Goal: Communication & Community: Ask a question

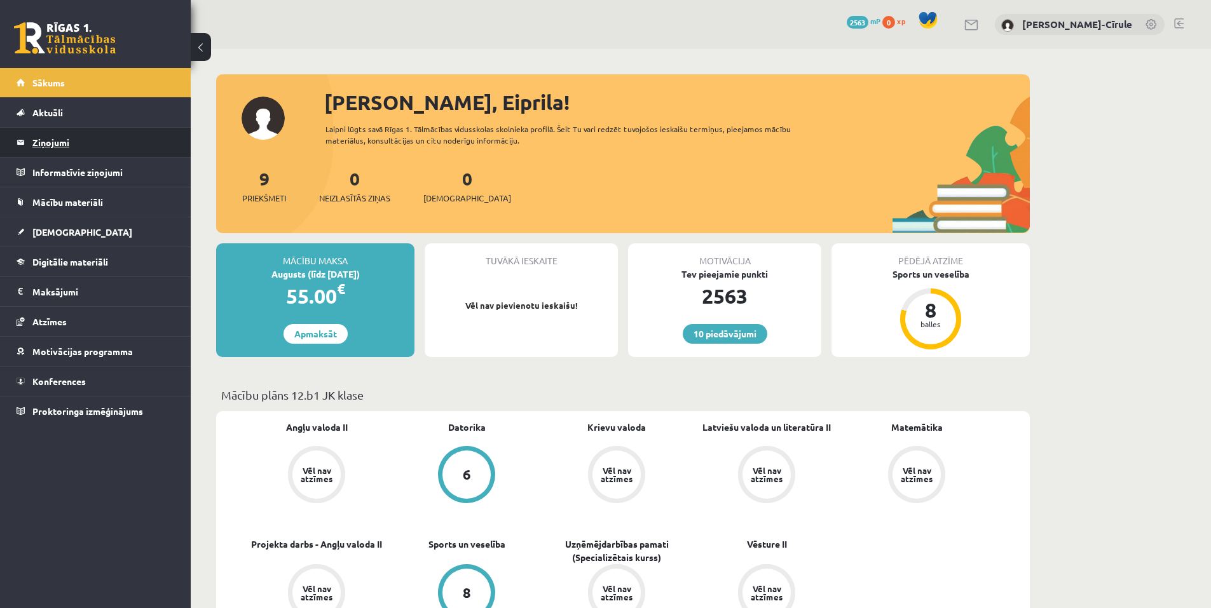
click at [50, 146] on legend "Ziņojumi 0" at bounding box center [103, 142] width 142 height 29
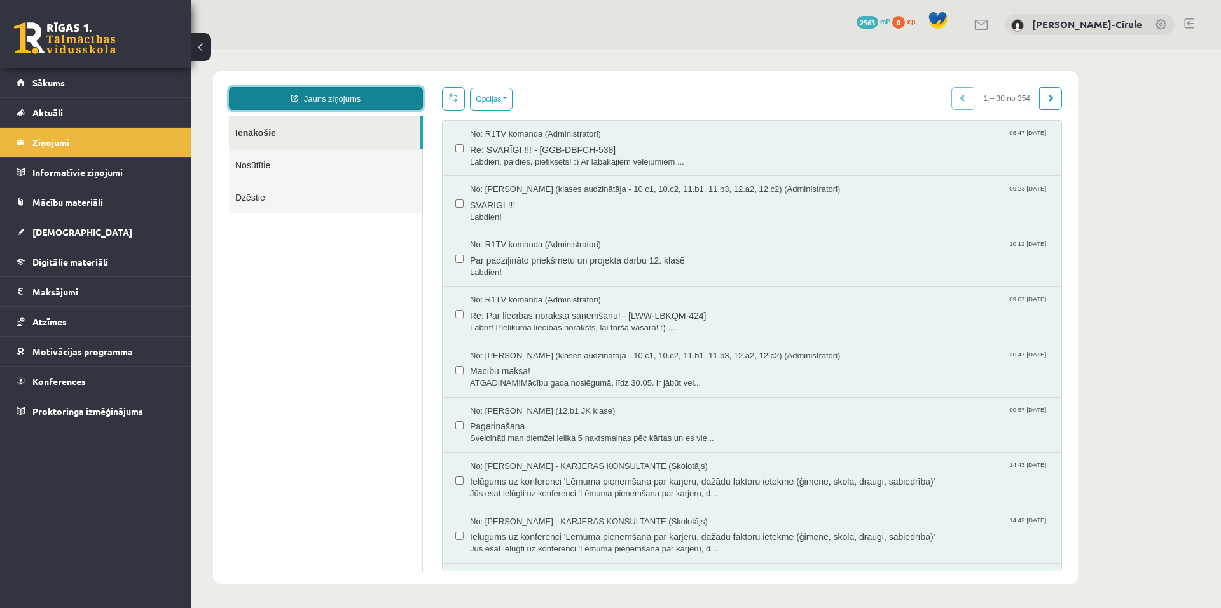
click at [294, 96] on icon at bounding box center [294, 98] width 6 height 7
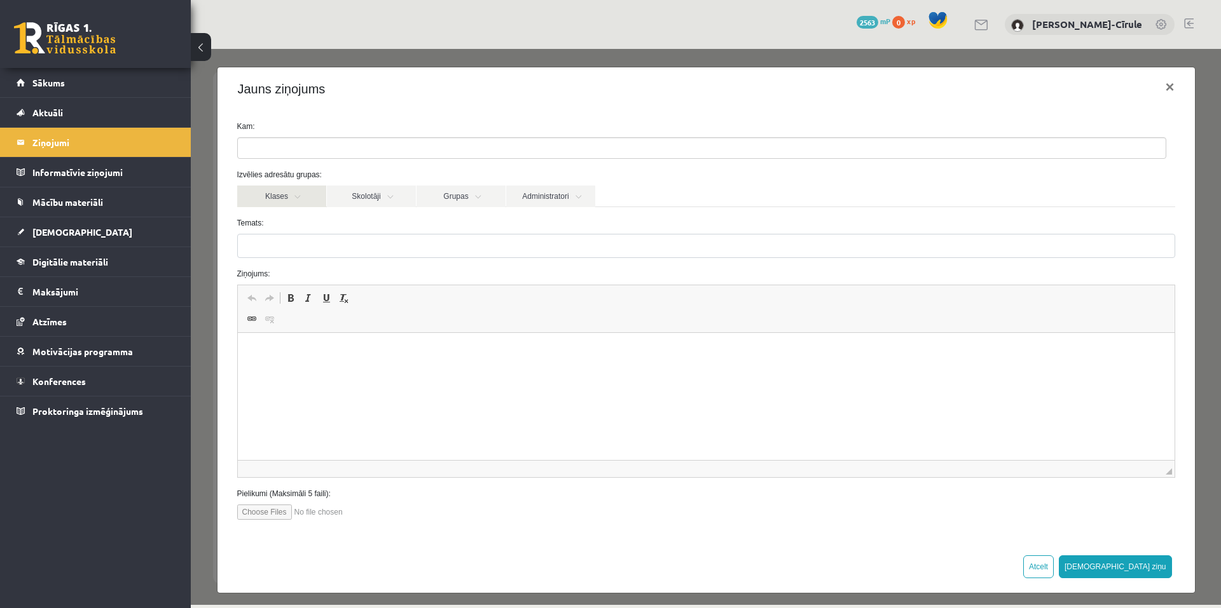
click at [294, 198] on link "Klases" at bounding box center [281, 197] width 89 height 22
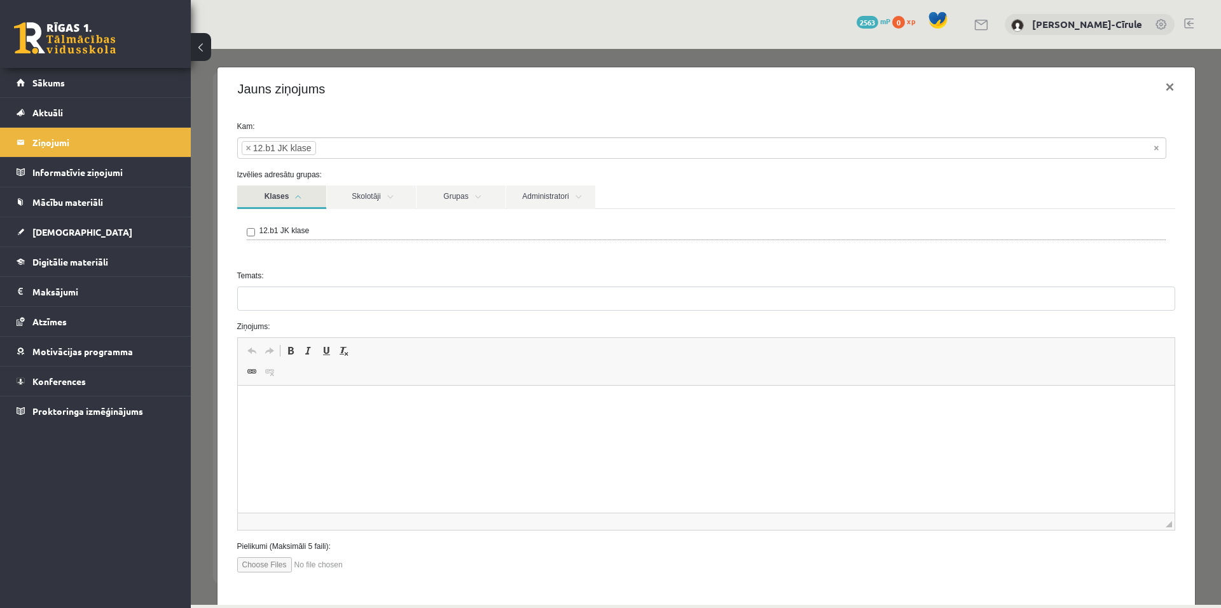
click at [271, 264] on form "**********" at bounding box center [706, 347] width 957 height 452
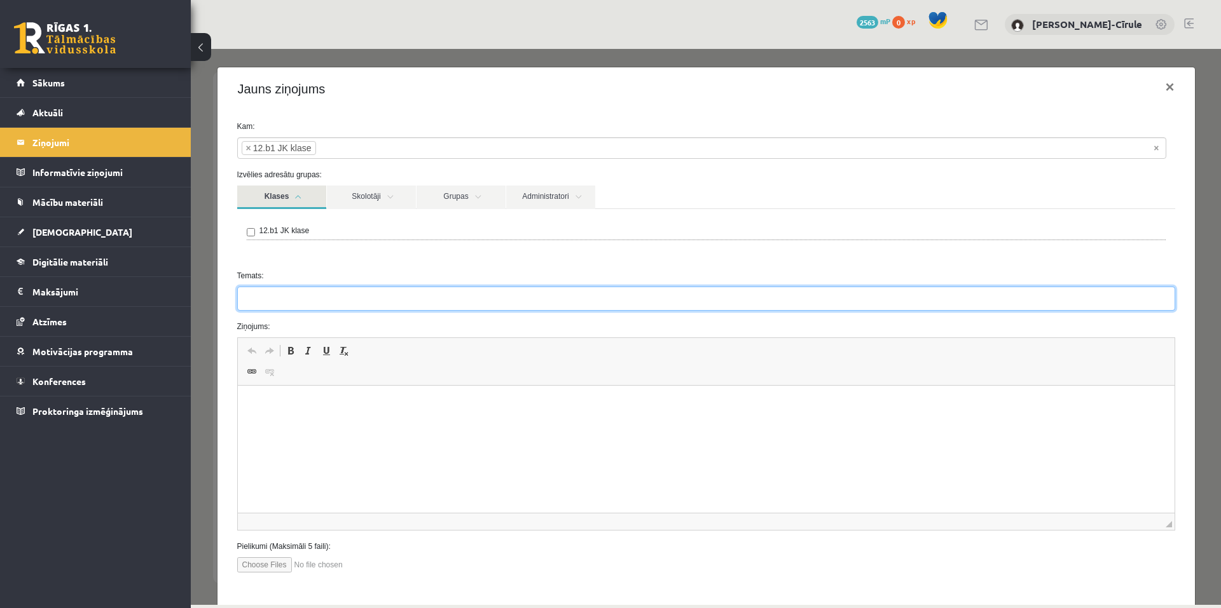
click at [270, 303] on input "Temats:" at bounding box center [706, 299] width 938 height 24
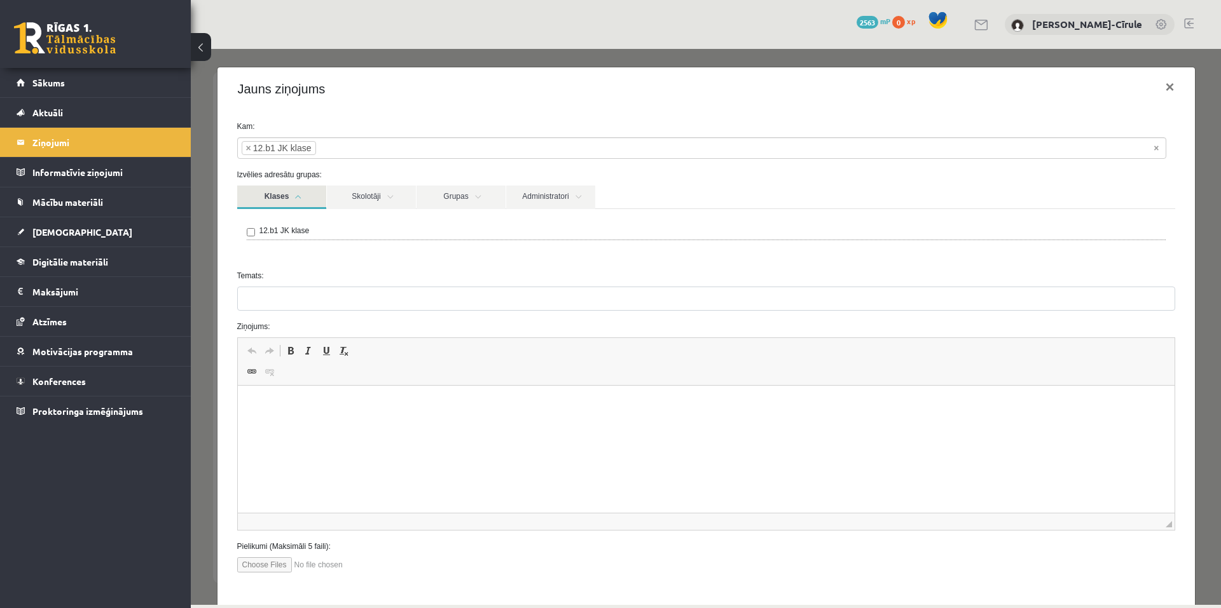
drag, startPoint x: 266, startPoint y: 417, endPoint x: 259, endPoint y: 416, distance: 7.1
click at [265, 417] on html at bounding box center [705, 405] width 936 height 39
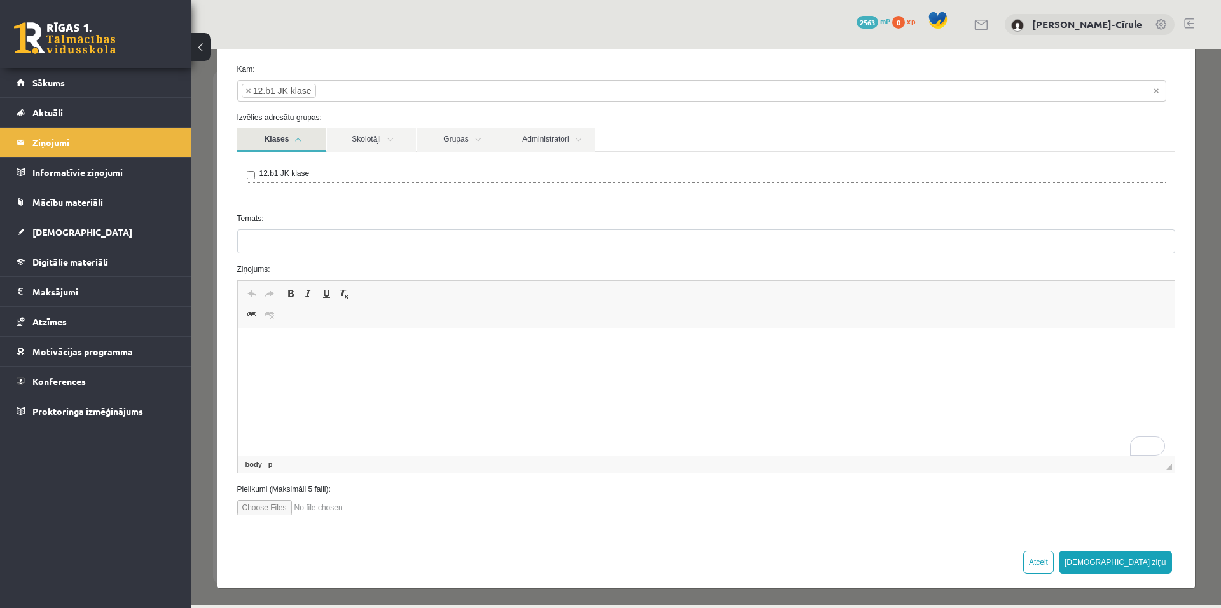
scroll to position [59, 0]
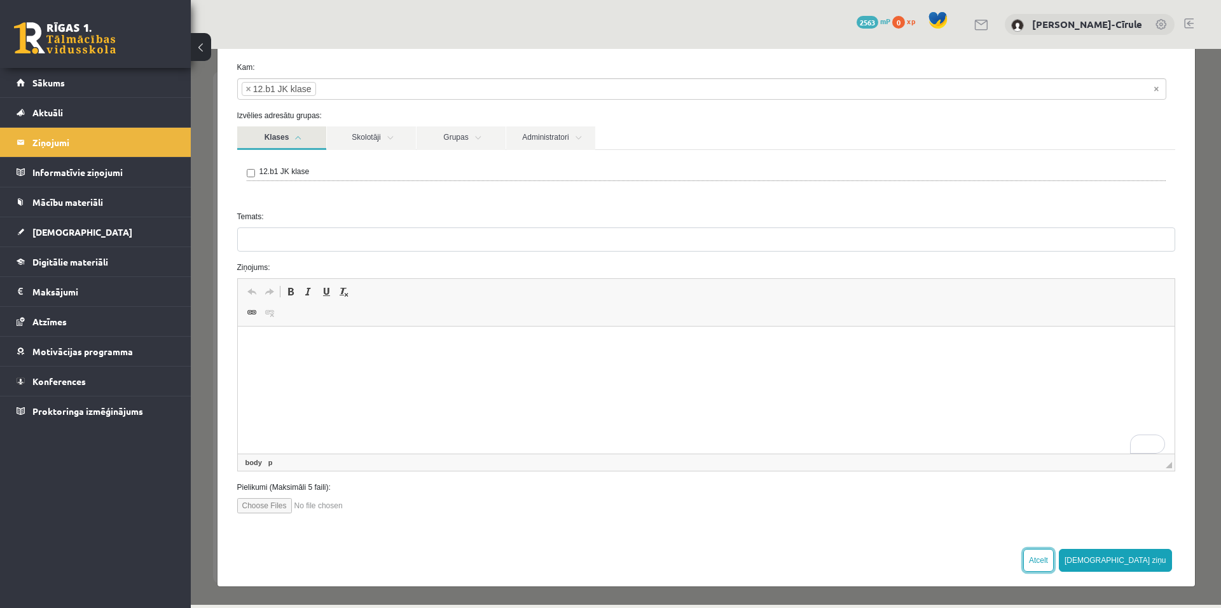
click at [1053, 566] on button "Atcelt" at bounding box center [1038, 560] width 31 height 23
